Goal: Navigation & Orientation: Find specific page/section

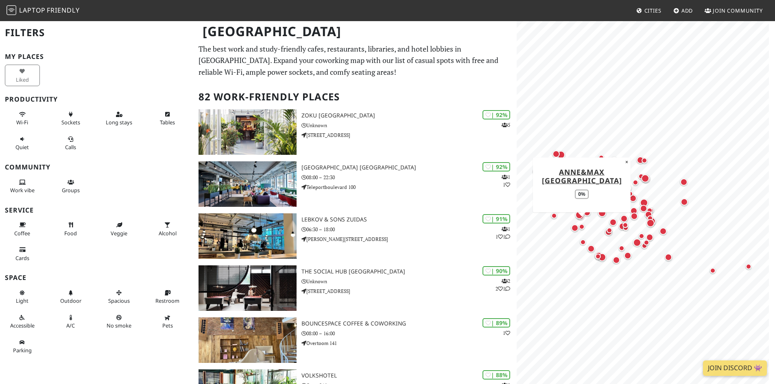
click at [584, 225] on div "Map marker" at bounding box center [581, 227] width 16 height 16
click at [575, 228] on div "Map marker" at bounding box center [574, 227] width 7 height 7
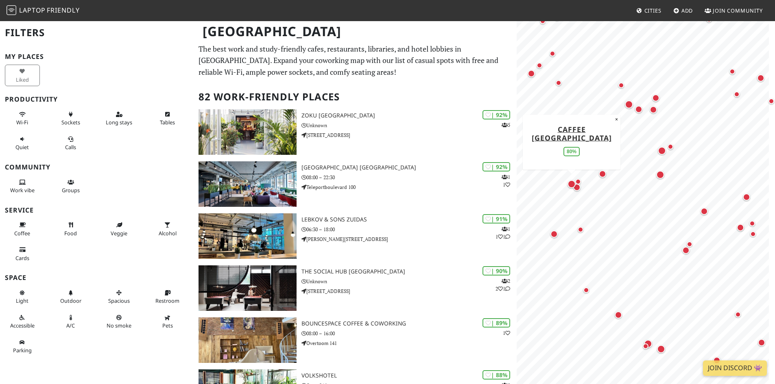
click at [572, 183] on div "Map marker" at bounding box center [571, 184] width 8 height 8
click at [577, 186] on div "Map marker" at bounding box center [571, 184] width 16 height 16
click at [579, 180] on div "Map marker" at bounding box center [571, 184] width 16 height 16
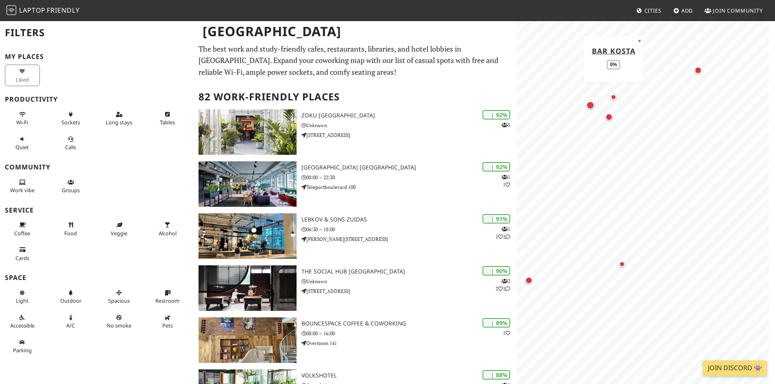
click at [610, 97] on div "Map marker" at bounding box center [613, 97] width 16 height 16
click at [604, 232] on div "Map marker" at bounding box center [605, 229] width 7 height 7
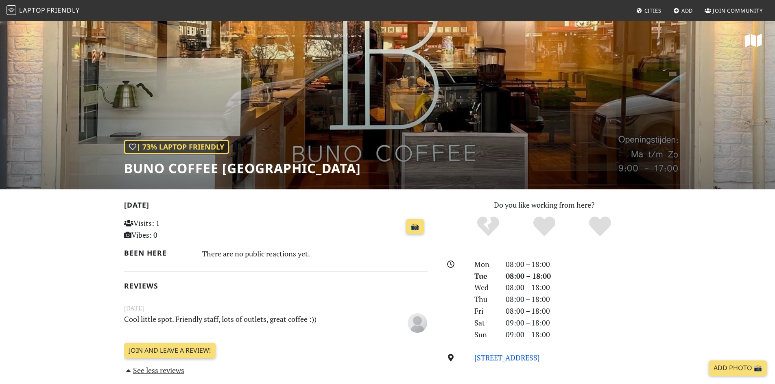
click at [540, 361] on link "Hoofddorpplein 6H, 1058 PD, Amsterdam" at bounding box center [506, 358] width 65 height 10
